Goal: Task Accomplishment & Management: Manage account settings

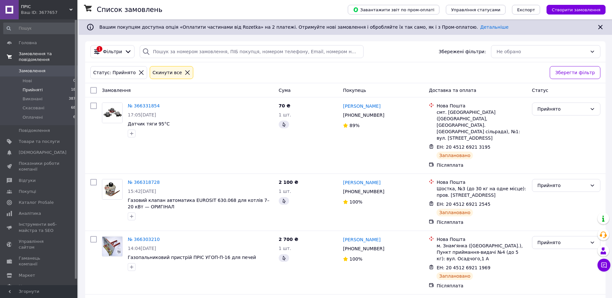
click at [26, 59] on link "Замовлення та повідомлення" at bounding box center [39, 56] width 79 height 17
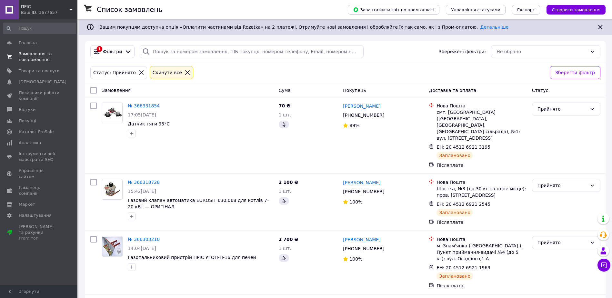
click at [32, 53] on span "Замовлення та повідомлення" at bounding box center [39, 57] width 41 height 12
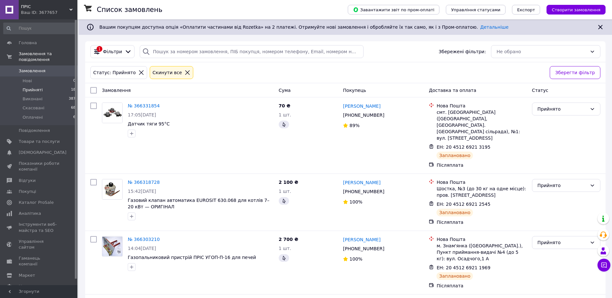
drag, startPoint x: 177, startPoint y: 74, endPoint x: 170, endPoint y: 73, distance: 6.1
click at [185, 74] on icon at bounding box center [188, 73] width 6 height 6
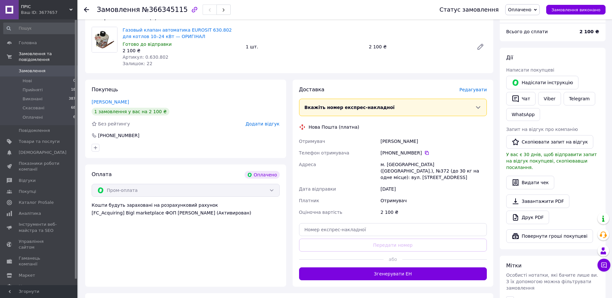
scroll to position [65, 0]
drag, startPoint x: 389, startPoint y: 153, endPoint x: 419, endPoint y: 152, distance: 29.4
click at [419, 152] on div "[PHONE_NUMBER]" at bounding box center [434, 152] width 106 height 6
drag, startPoint x: 419, startPoint y: 152, endPoint x: 414, endPoint y: 152, distance: 5.2
copy div "0 67 402 09 11"
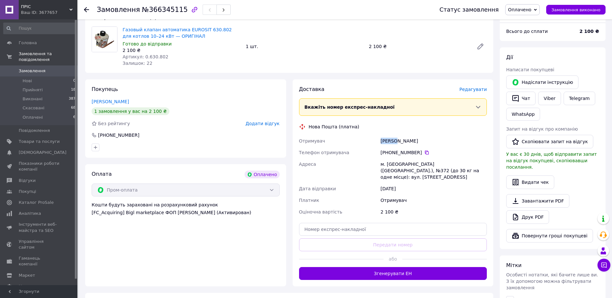
drag, startPoint x: 381, startPoint y: 140, endPoint x: 396, endPoint y: 141, distance: 15.2
click at [396, 141] on div "кошель олександр" at bounding box center [433, 141] width 109 height 12
drag, startPoint x: 396, startPoint y: 141, endPoint x: 390, endPoint y: 143, distance: 6.8
copy div "кошель"
drag, startPoint x: 420, startPoint y: 141, endPoint x: 397, endPoint y: 142, distance: 23.2
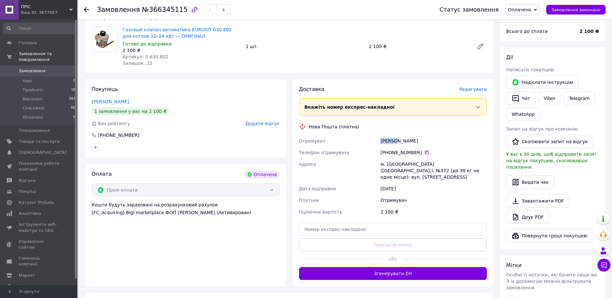
click at [397, 142] on div "кошель олександр" at bounding box center [433, 141] width 109 height 12
drag, startPoint x: 397, startPoint y: 142, endPoint x: 405, endPoint y: 141, distance: 8.2
copy div "олександр"
drag, startPoint x: 386, startPoint y: 164, endPoint x: 394, endPoint y: 165, distance: 8.1
click at [394, 165] on div "м. [GEOGRAPHIC_DATA] ([GEOGRAPHIC_DATA].), №372 (до 30 кг на одне місце): вул. …" at bounding box center [433, 170] width 109 height 25
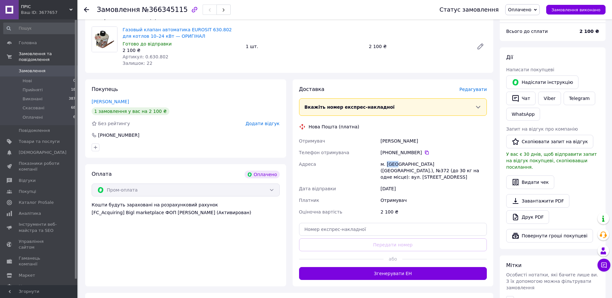
drag, startPoint x: 394, startPoint y: 165, endPoint x: 390, endPoint y: 164, distance: 3.9
copy div "Київ"
click at [271, 96] on div "Покупець кошель олександр 1 замовлення у вас на 2 100 ₴ Без рейтингу Додати від…" at bounding box center [185, 118] width 201 height 78
click at [374, 223] on input "text" at bounding box center [393, 229] width 188 height 13
paste input "20451269235850"
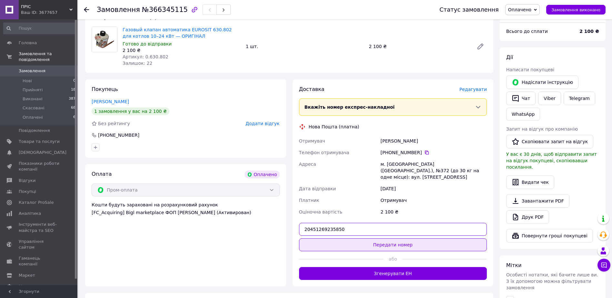
type input "20451269235850"
click at [390, 238] on button "Передати номер" at bounding box center [393, 244] width 188 height 13
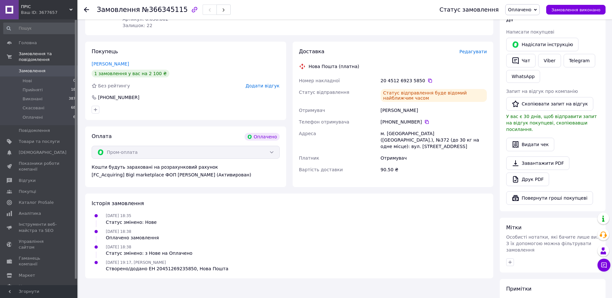
scroll to position [0, 0]
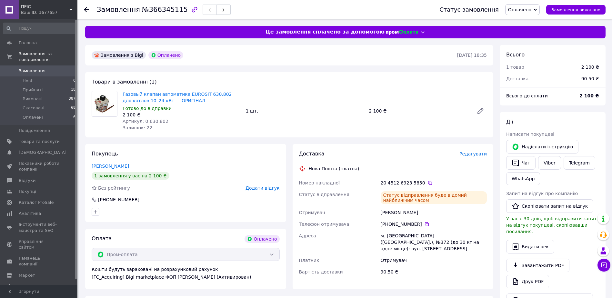
click at [85, 8] on icon at bounding box center [86, 9] width 5 height 5
